Goal: Task Accomplishment & Management: Complete application form

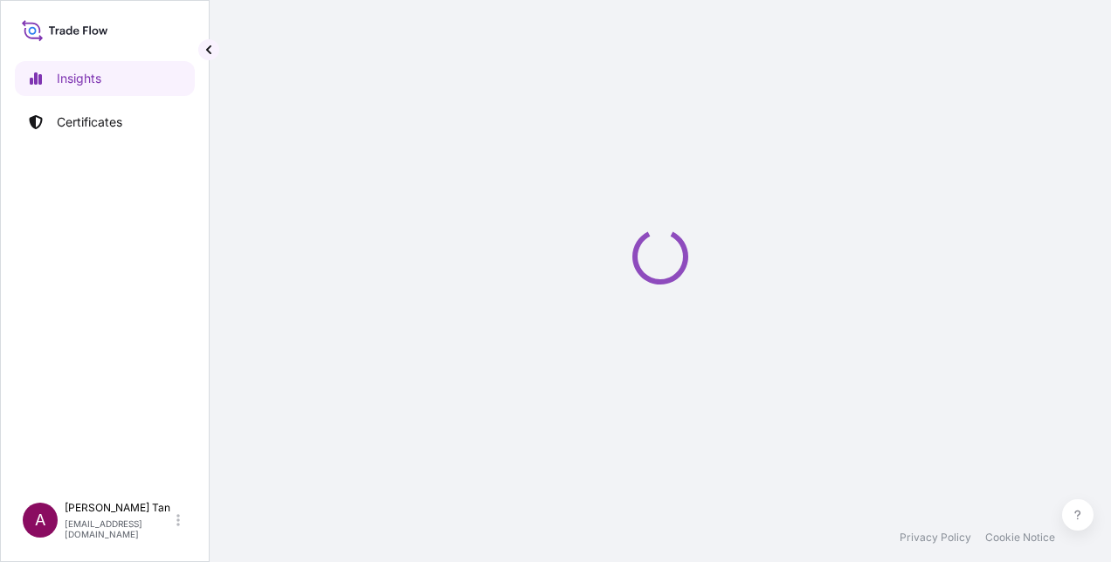
select select "2025"
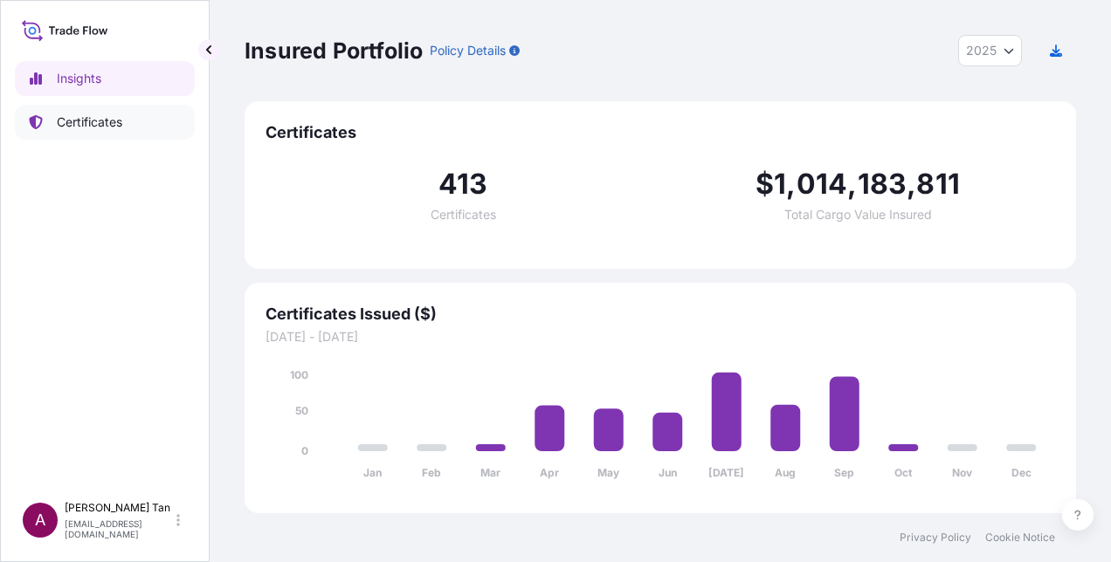
click at [114, 121] on p "Certificates" at bounding box center [90, 122] width 66 height 17
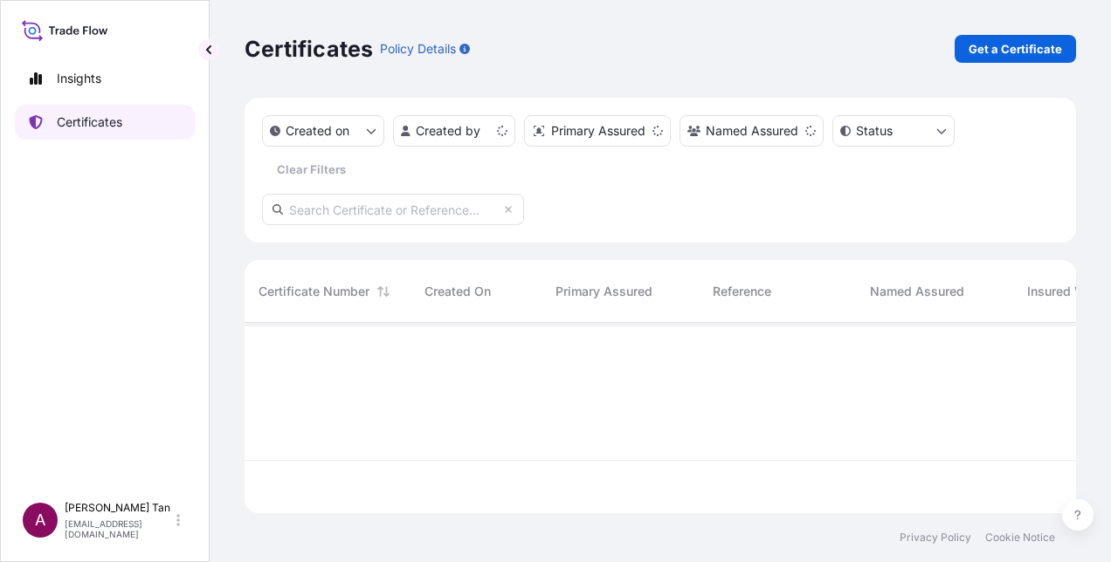
scroll to position [187, 818]
click at [500, 133] on html "Insights Certificates A Adelyn Tan adelyn.tan@south32.net Certificates Policy D…" at bounding box center [555, 281] width 1111 height 562
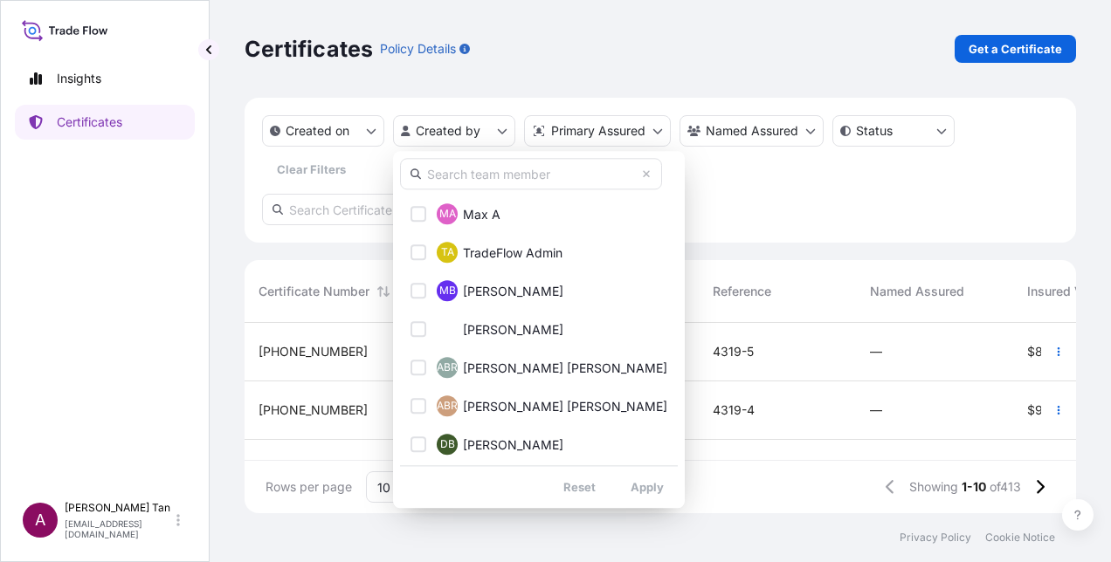
click at [500, 180] on input "text" at bounding box center [531, 173] width 262 height 31
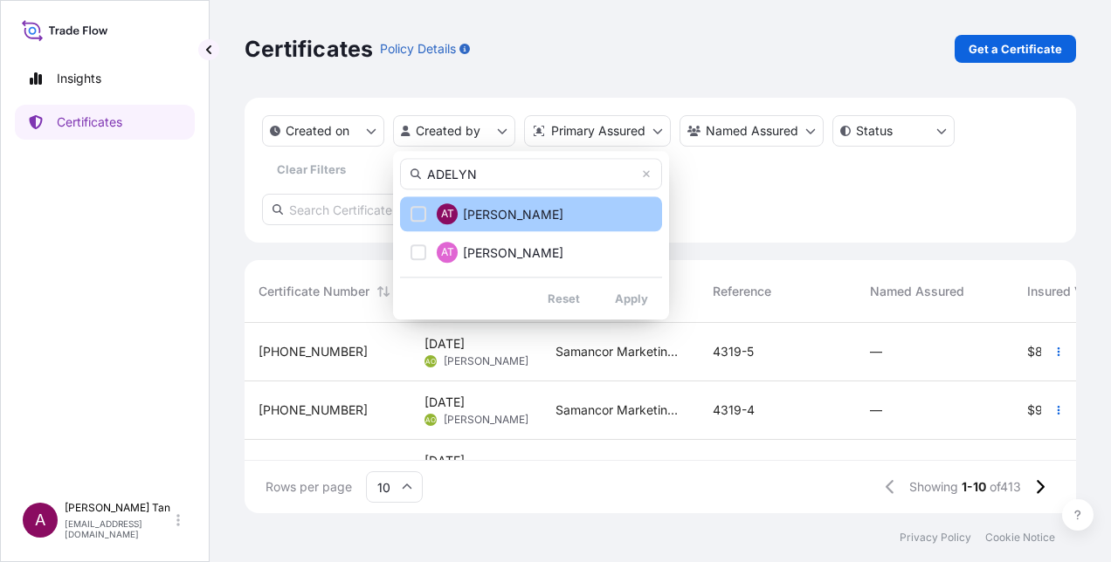
type input "ADELYN"
click at [420, 217] on div "Select Option" at bounding box center [419, 214] width 16 height 16
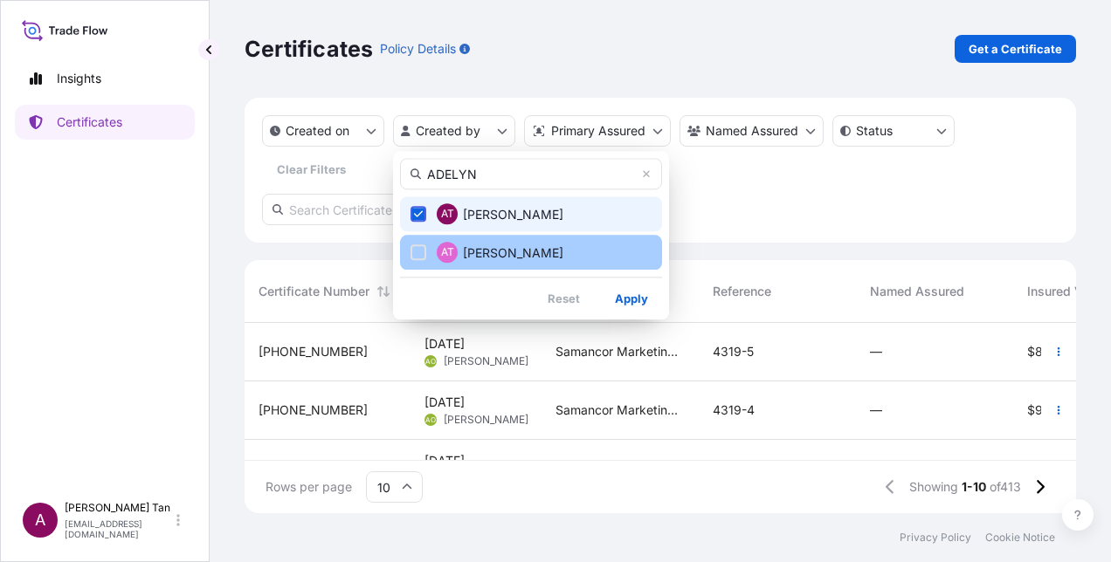
click at [418, 245] on div "Select Option" at bounding box center [419, 253] width 16 height 16
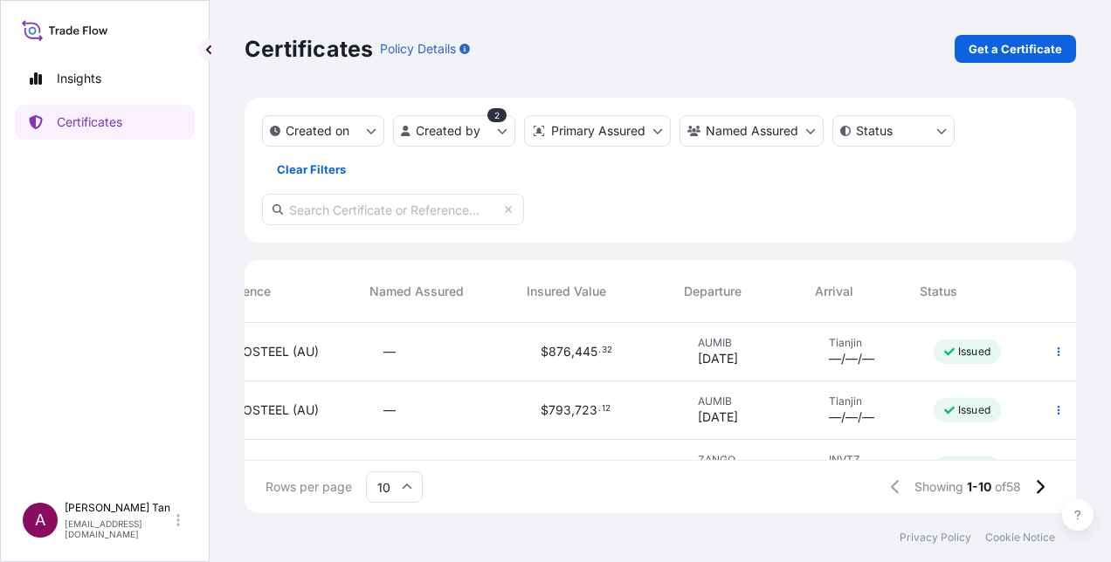
scroll to position [0, 500]
click at [1053, 347] on icon "button" at bounding box center [1058, 352] width 10 height 10
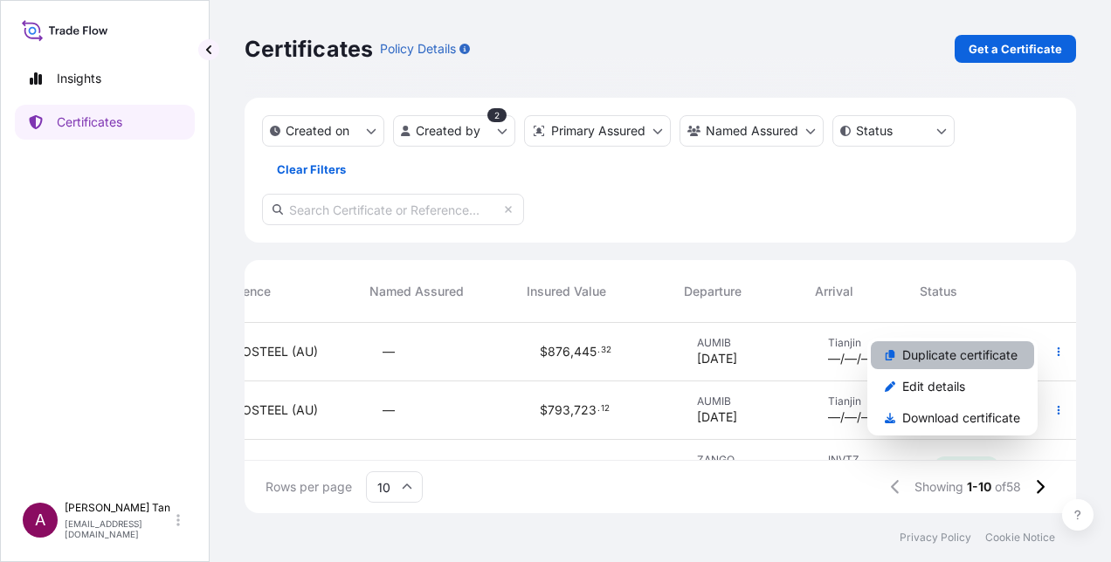
click at [1017, 358] on link "Duplicate certificate" at bounding box center [952, 356] width 163 height 28
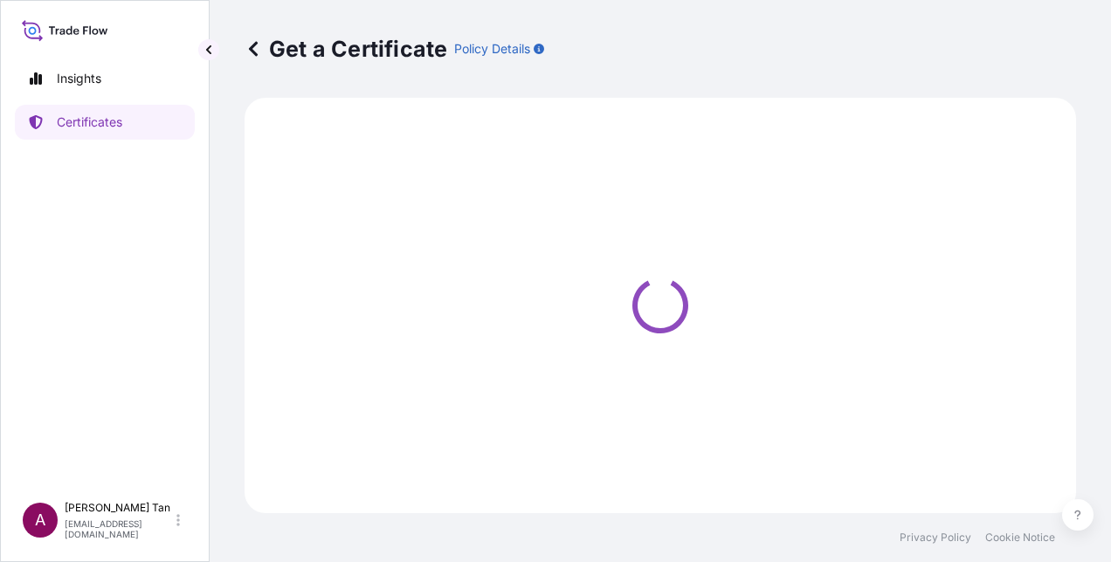
select select "Sea"
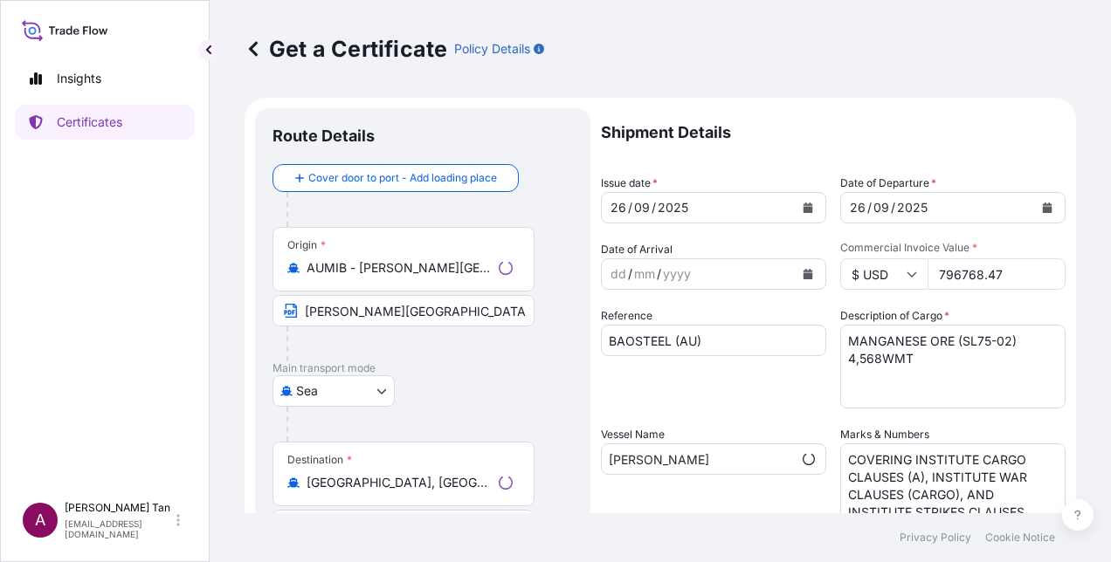
select select "31710"
click at [803, 206] on icon "Calendar" at bounding box center [808, 208] width 10 height 10
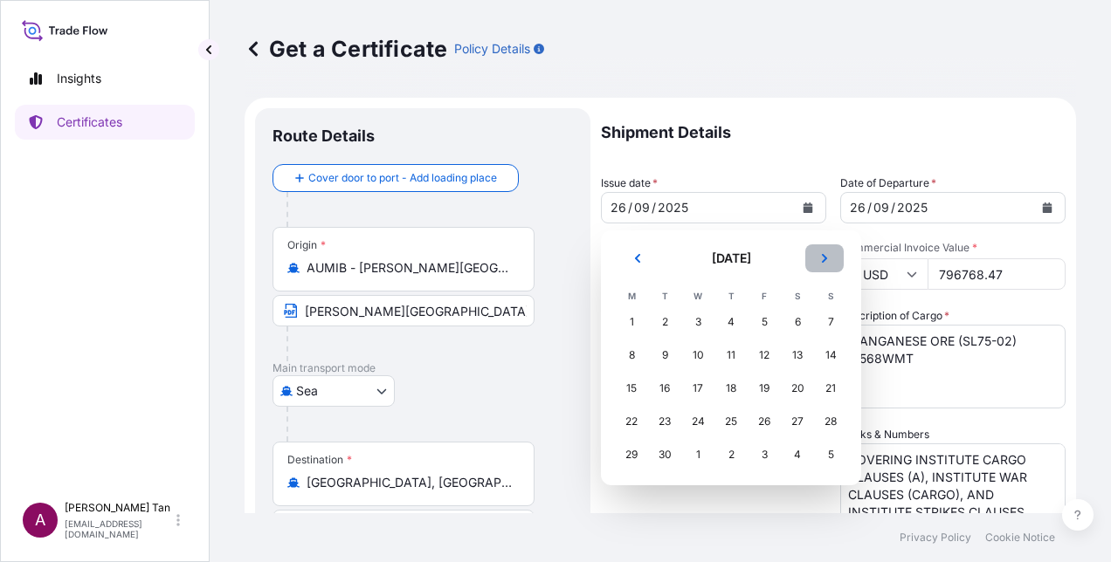
click at [828, 268] on button "Next" at bounding box center [824, 259] width 38 height 28
click at [764, 323] on div "3" at bounding box center [764, 322] width 31 height 31
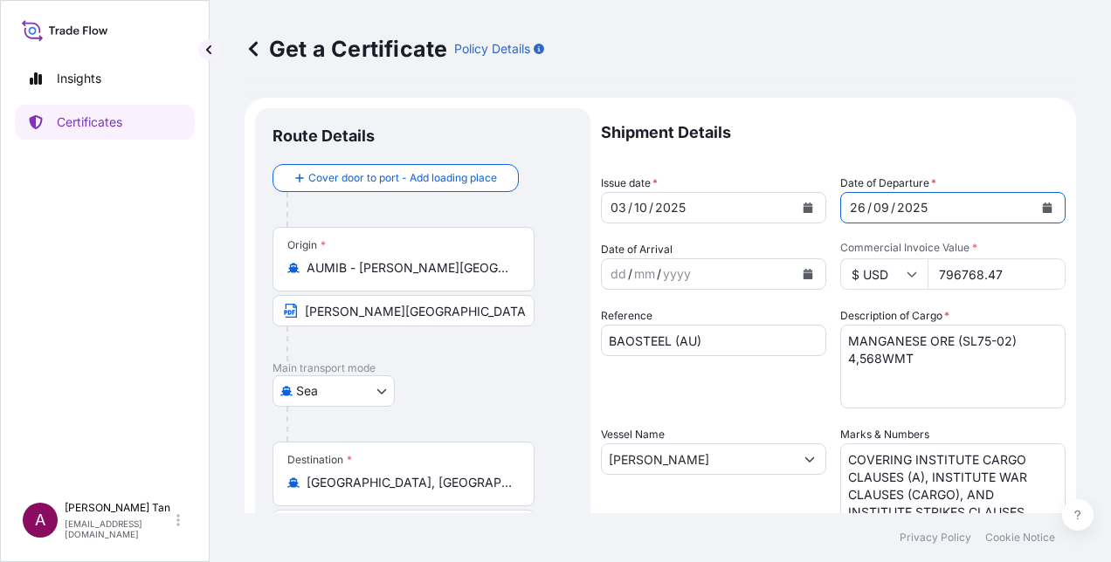
click at [1043, 204] on icon "Calendar" at bounding box center [1048, 208] width 10 height 10
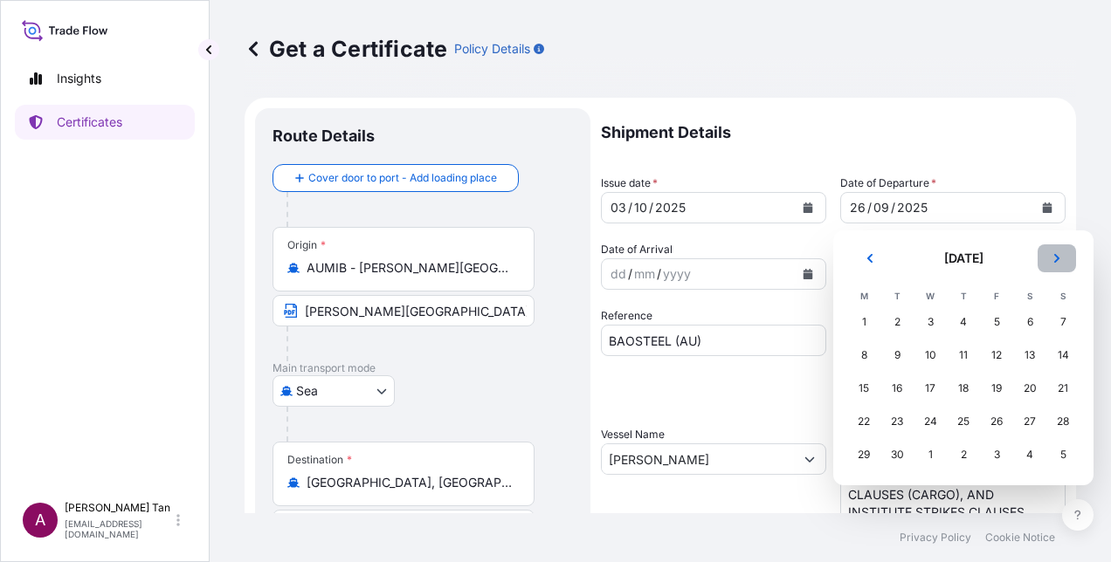
click at [1052, 262] on icon "Next" at bounding box center [1057, 258] width 10 height 10
click at [989, 321] on div "3" at bounding box center [996, 322] width 31 height 31
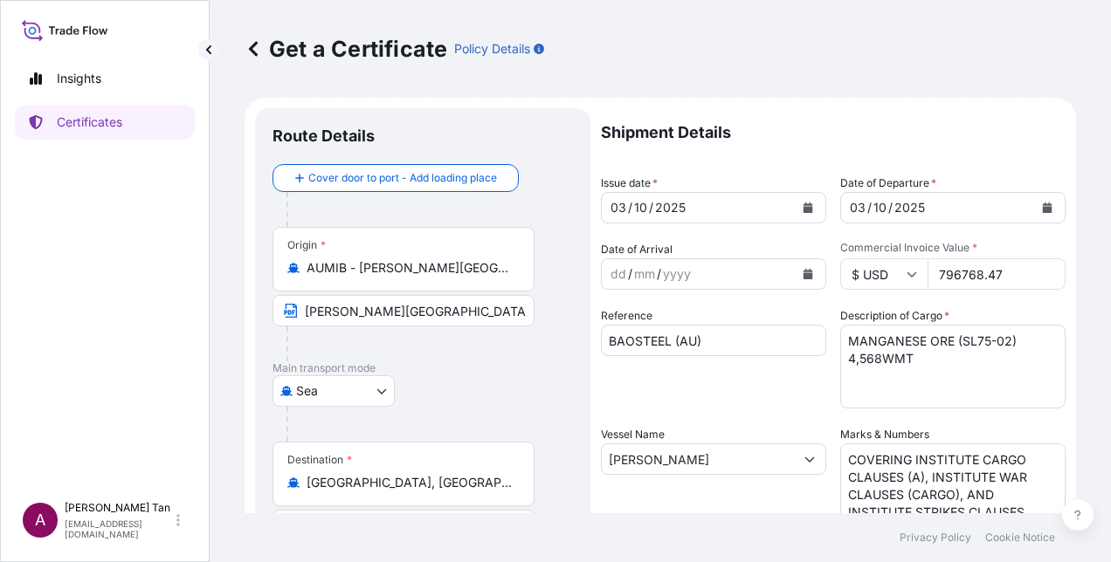
drag, startPoint x: 1013, startPoint y: 272, endPoint x: 807, endPoint y: 277, distance: 206.2
click at [807, 277] on div "Shipment Details Issue date * 03 / 10 / 2025 Date of Departure * 03 / 10 / 2025…" at bounding box center [833, 458] width 465 height 700
type input "819587.93"
click at [930, 109] on p "Shipment Details" at bounding box center [833, 132] width 465 height 49
click at [1003, 342] on textarea "MANGANESE ORE (SL75-02) 4,568WMT" at bounding box center [952, 367] width 225 height 84
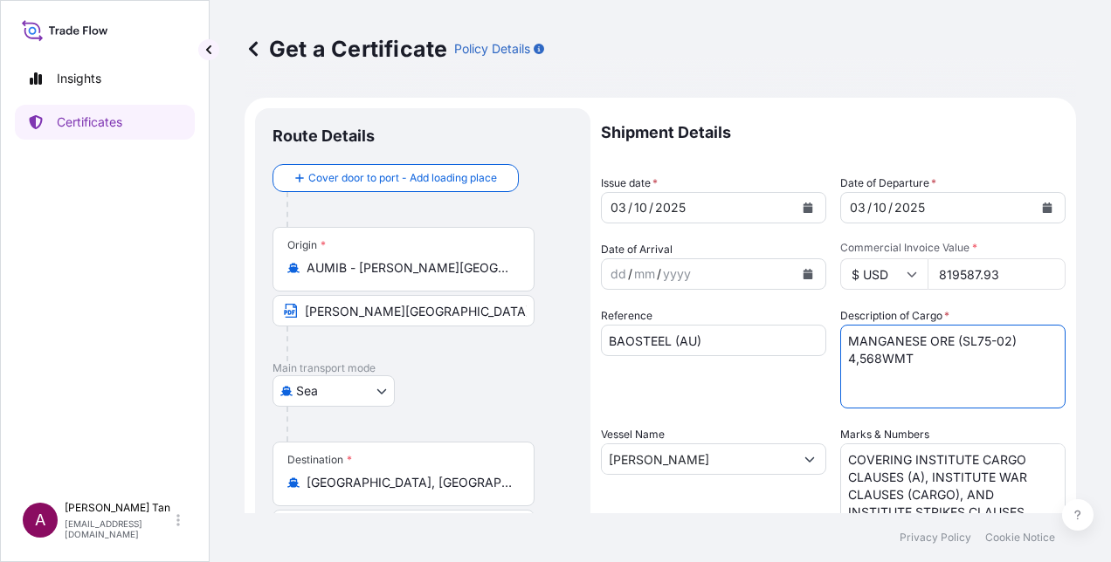
click at [982, 340] on textarea "MANGANESE ORE (SL75-02) 4,568WMT" at bounding box center [952, 367] width 225 height 84
click at [873, 357] on textarea "MANGANESE ORE (SL75-02) 4,568WMT" at bounding box center [952, 367] width 225 height 84
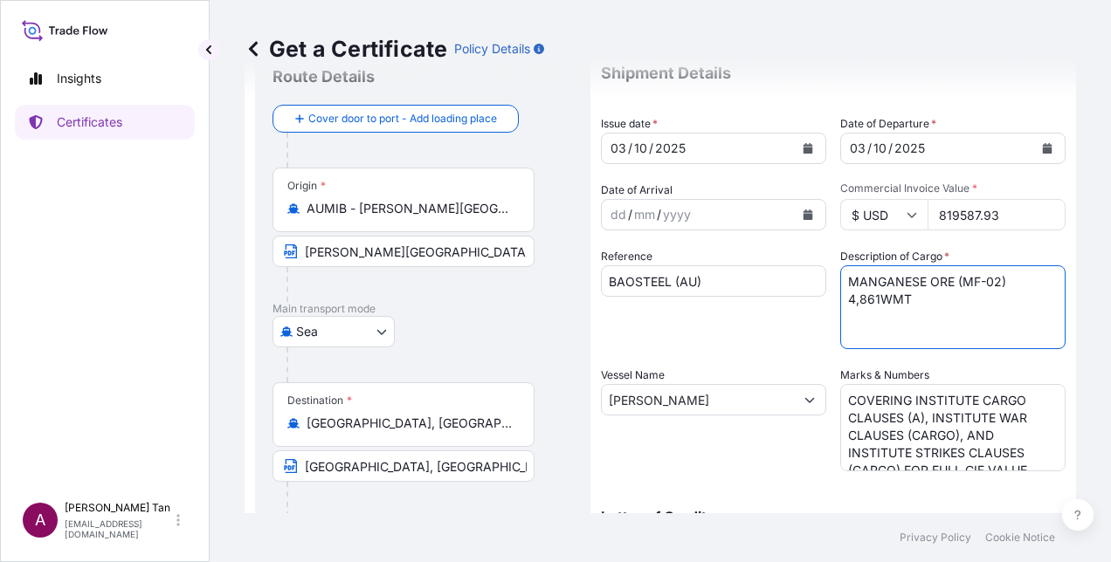
scroll to position [87, 0]
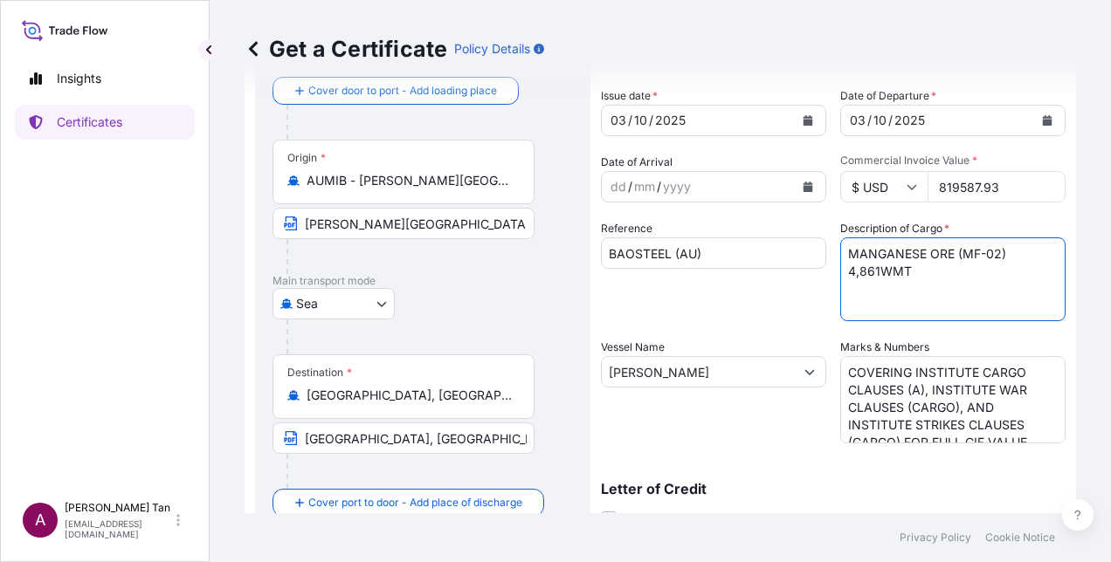
type textarea "MANGANESE ORE (MF-02) 4,861WMT"
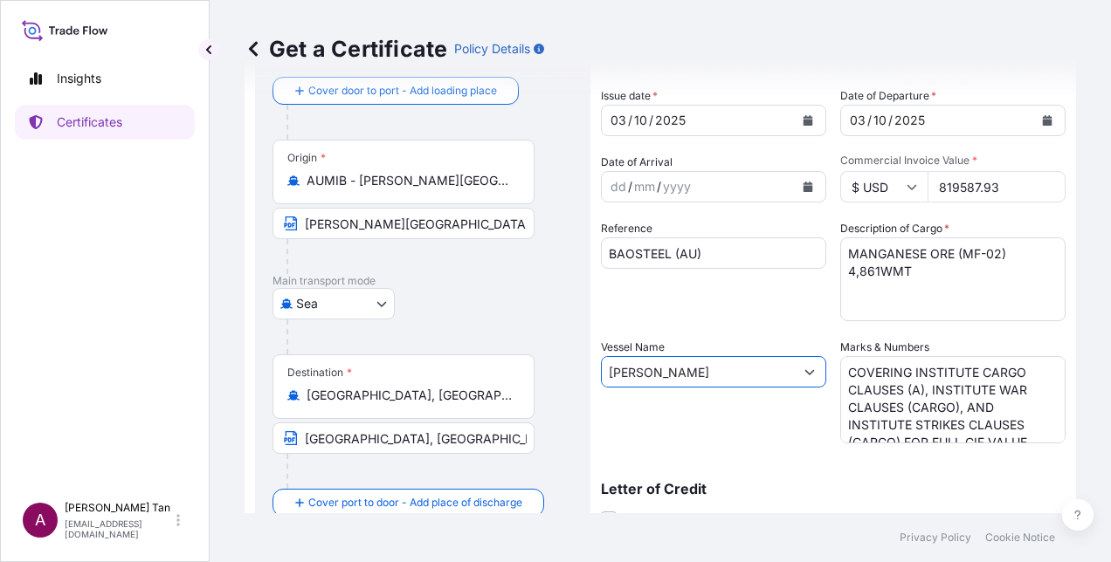
drag, startPoint x: 734, startPoint y: 376, endPoint x: 529, endPoint y: 378, distance: 204.4
click at [529, 378] on form "Route Details Cover door to port - Add loading place Place of loading Road / In…" at bounding box center [660, 394] width 831 height 769
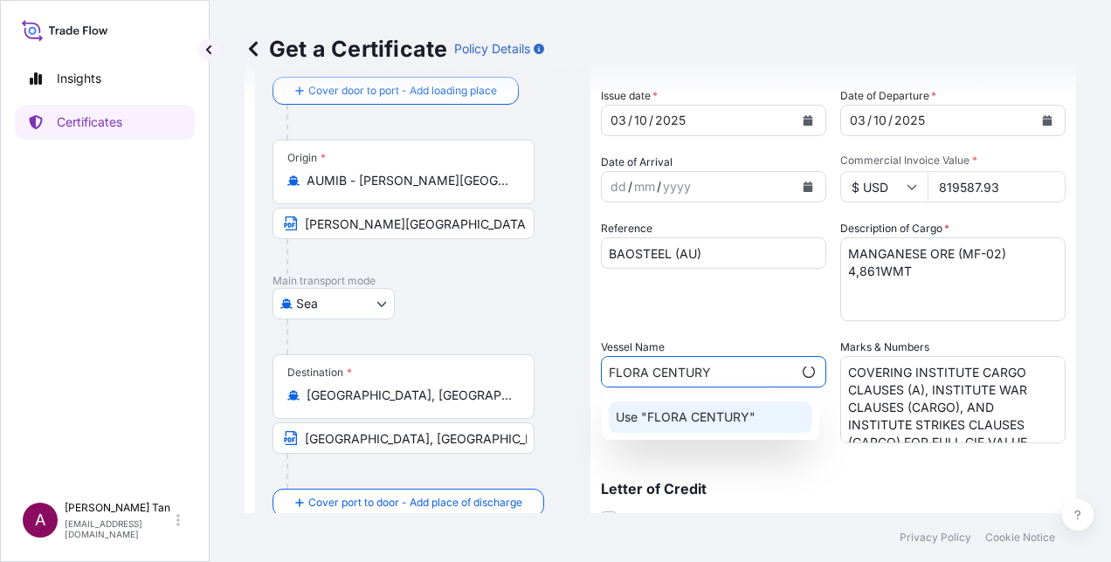
click at [651, 414] on p "Use "FLORA CENTURY"" at bounding box center [686, 417] width 140 height 17
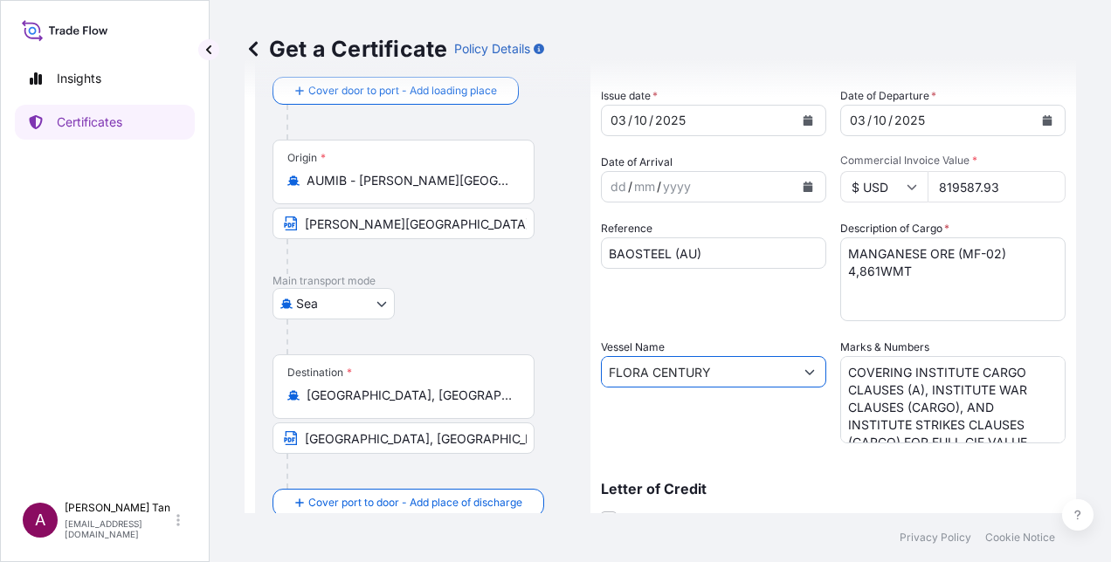
scroll to position [175, 0]
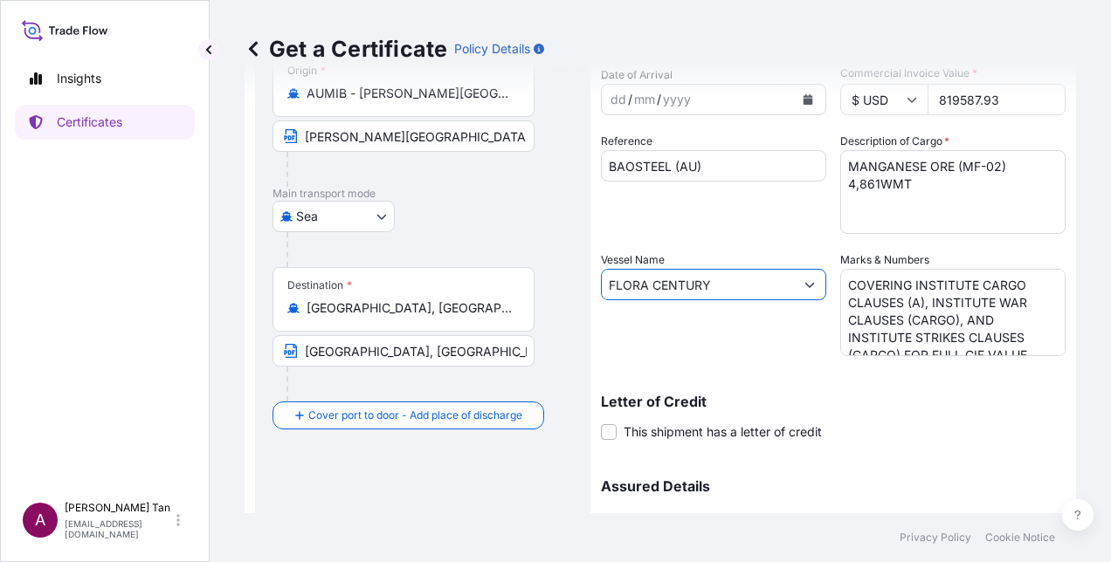
type input "FLORA CENTURY"
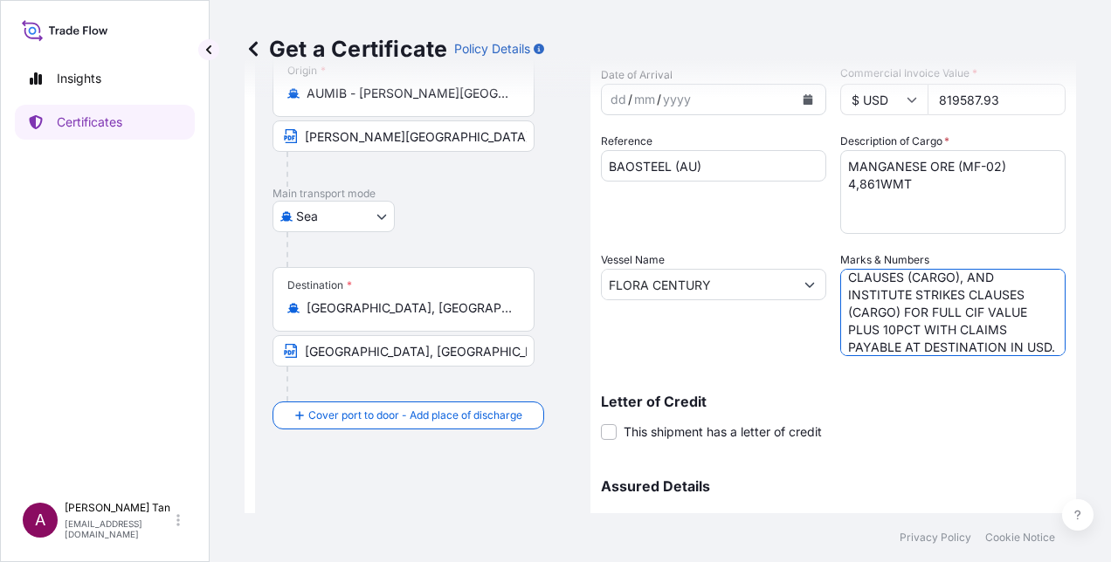
scroll to position [67, 0]
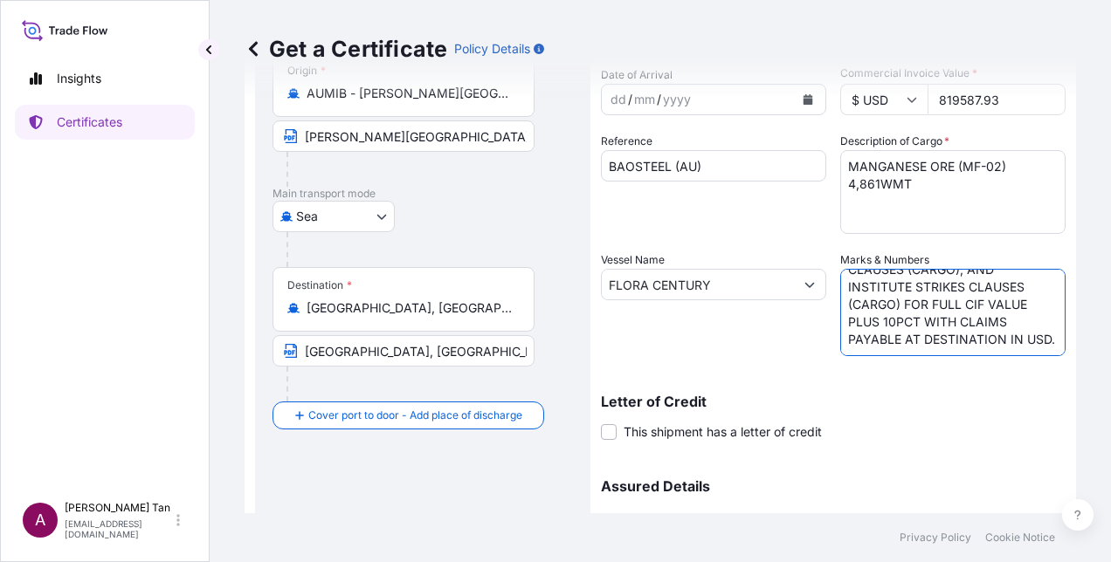
drag, startPoint x: 844, startPoint y: 281, endPoint x: 1013, endPoint y: 321, distance: 174.1
click at [1013, 321] on textarea "COVERING INSTITUTE CARGO CLAUSES (A), INSTITUTE WAR CLAUSES (CARGO), AND INSTIT…" at bounding box center [952, 312] width 225 height 87
paste textarea "CLAUSES (CARGO) FOR FULL CIF VALUE PLUS 10PCT WITH CLAIMS PAYABLE"
click at [841, 338] on textarea "COVERING INSTITUTE CARGO CLAUSES (A), INSTITUTE WAR CLAUSES (CARGO), AND INSTIT…" at bounding box center [952, 312] width 225 height 87
click at [842, 344] on textarea "COVERING INSTITUTE CARGO CLAUSES (A), INSTITUTE WAR CLAUSES (CARGO), AND INSTIT…" at bounding box center [952, 312] width 225 height 87
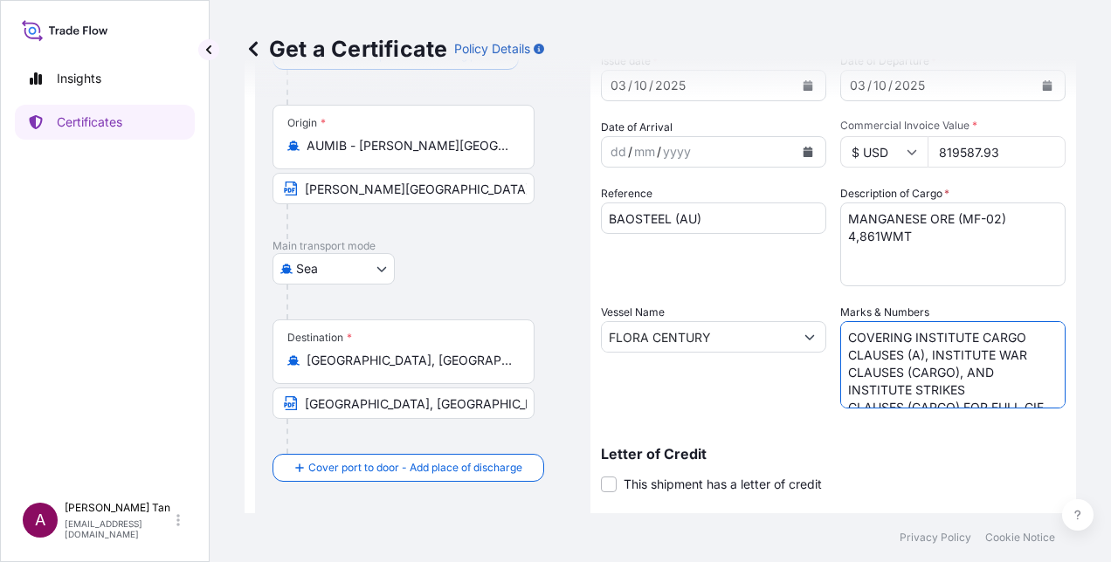
scroll to position [138, 0]
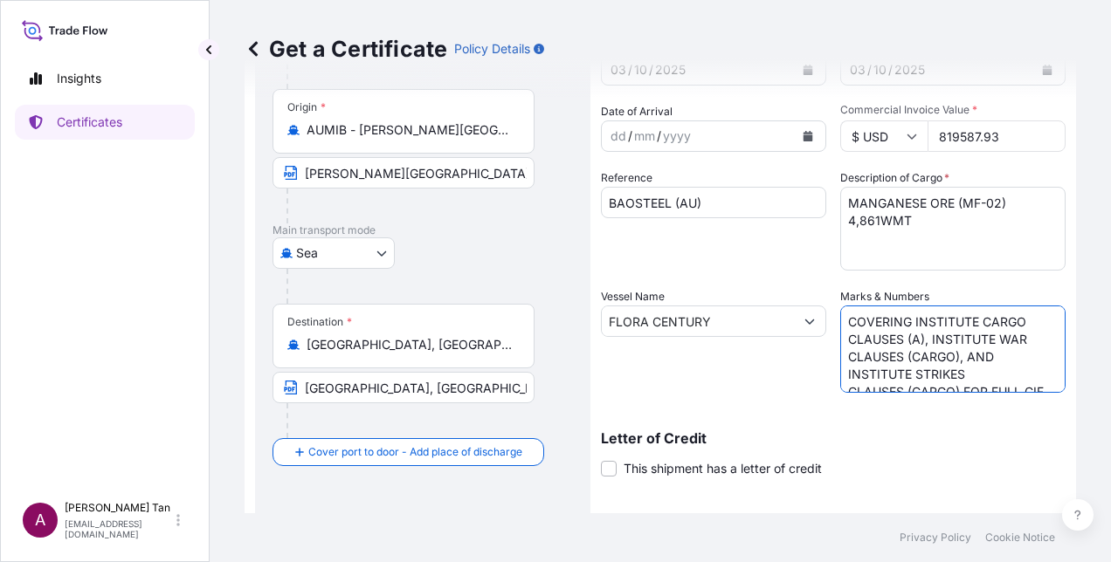
click at [840, 372] on textarea "COVERING INSTITUTE CARGO CLAUSES (A), INSTITUTE WAR CLAUSES (CARGO), AND INSTIT…" at bounding box center [952, 349] width 225 height 87
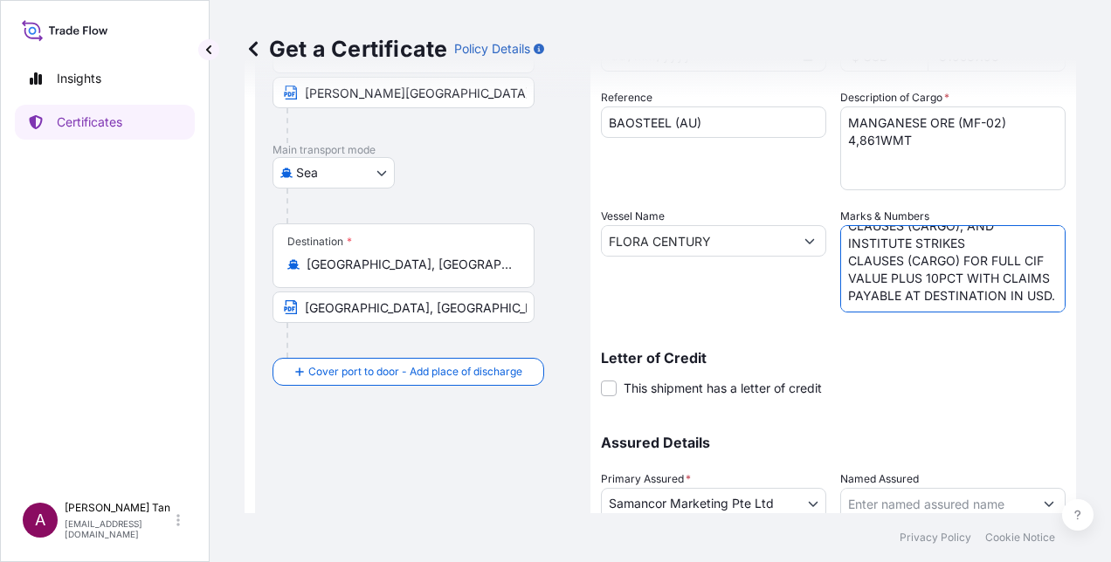
scroll to position [353, 0]
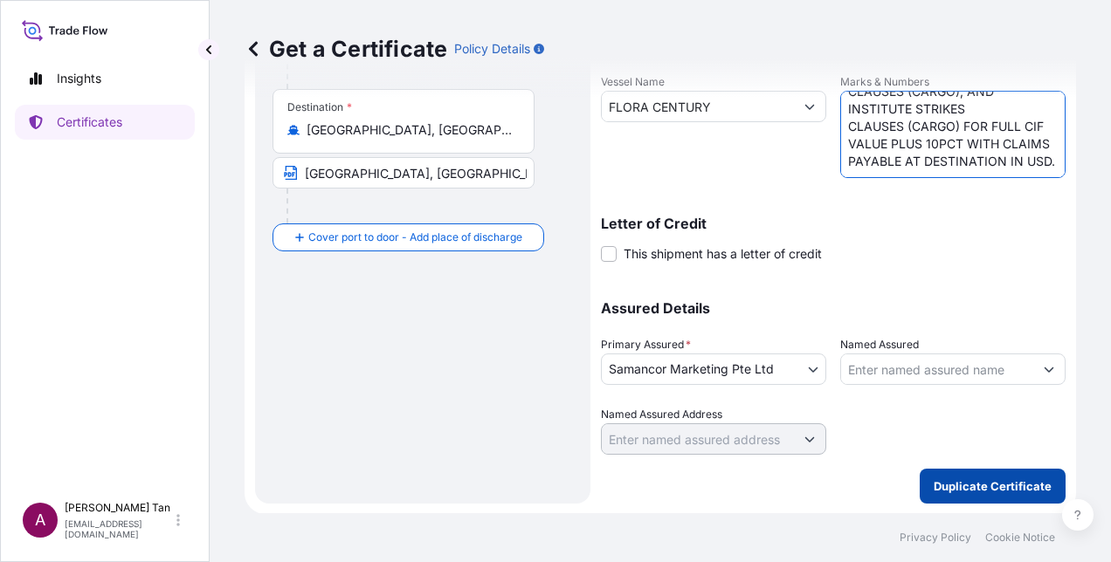
type textarea "COVERING INSTITUTE CARGO CLAUSES (A), INSTITUTE WAR CLAUSES (CARGO), AND INSTIT…"
click at [999, 486] on p "Duplicate Certificate" at bounding box center [993, 486] width 118 height 17
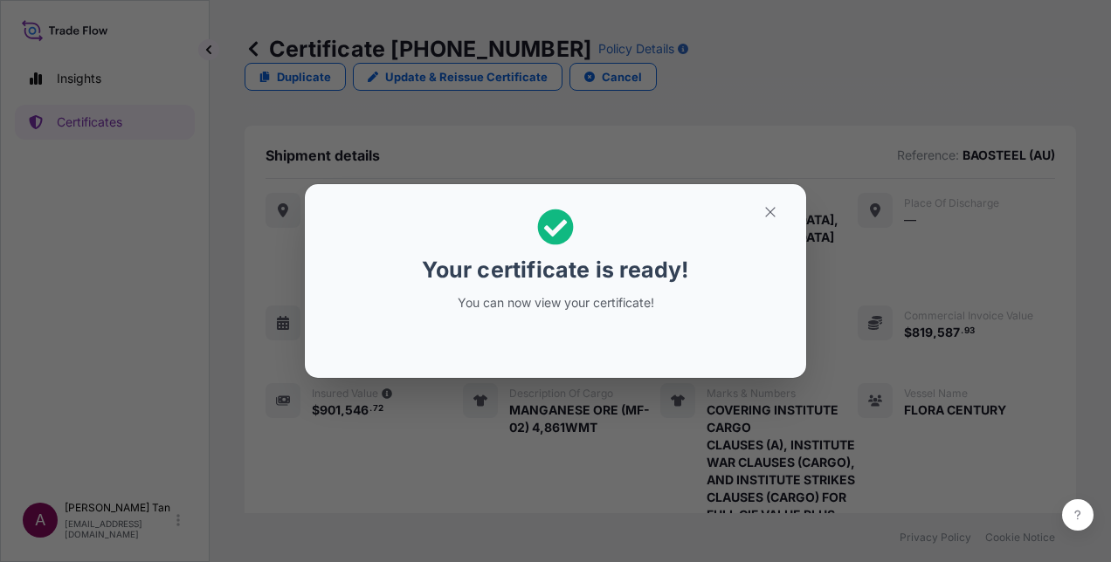
click at [903, 443] on div "Your certificate is ready! You can now view your certificate!" at bounding box center [555, 281] width 1111 height 562
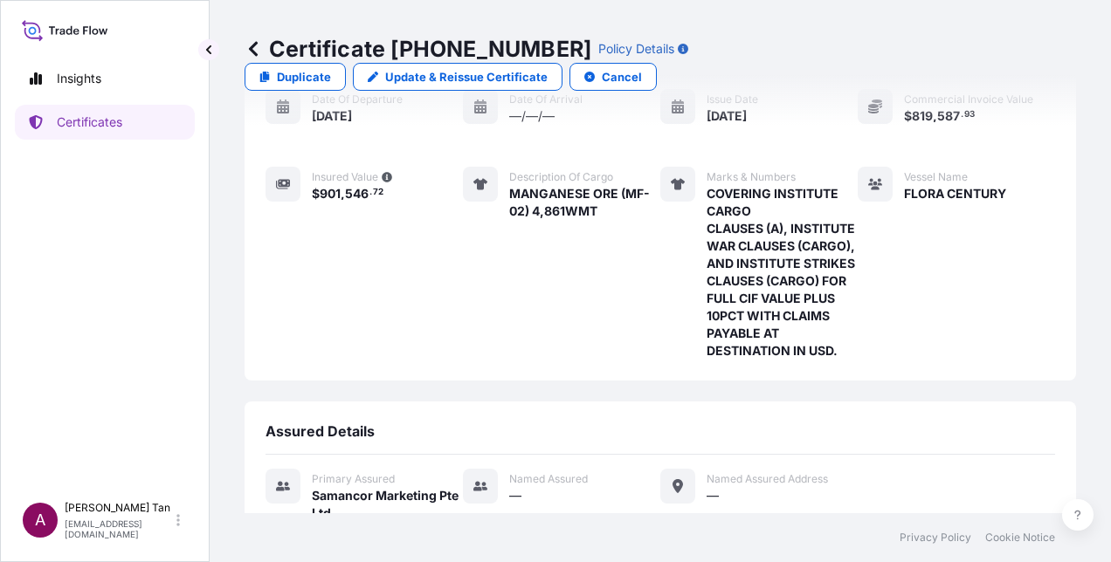
scroll to position [383, 0]
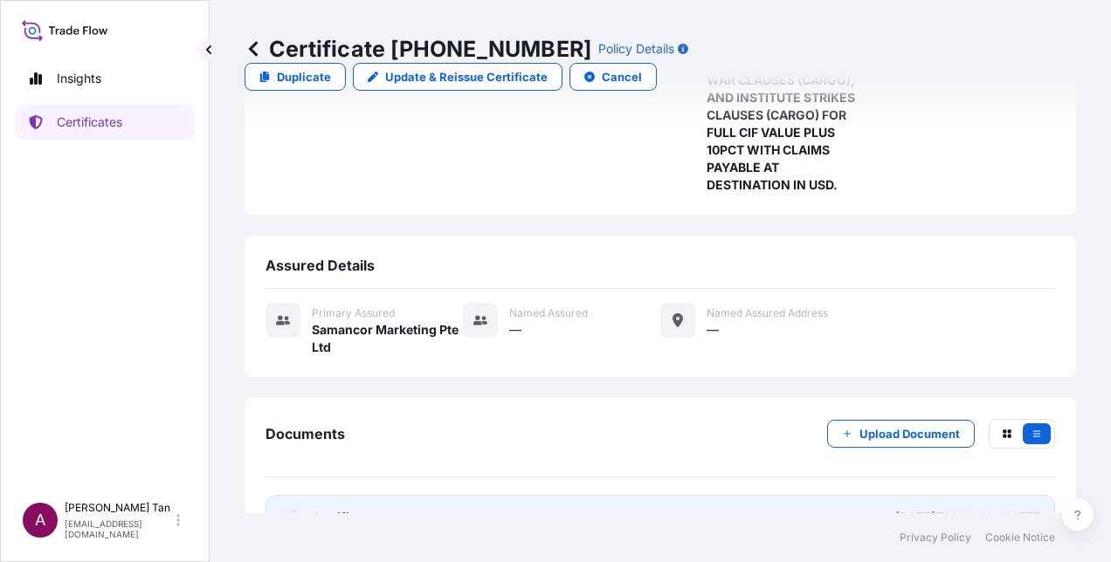
click at [342, 509] on span "Certificate" at bounding box center [343, 517] width 63 height 17
